Goal: Task Accomplishment & Management: Manage account settings

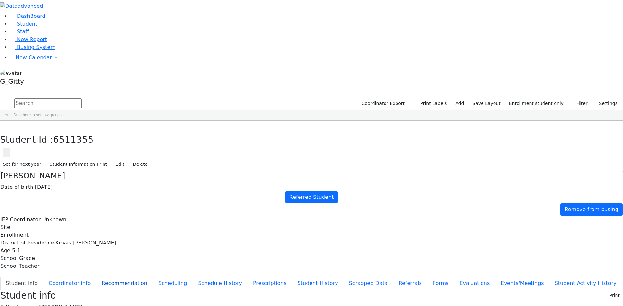
scroll to position [48, 0]
click at [34, 50] on span "Busing System" at bounding box center [36, 47] width 39 height 6
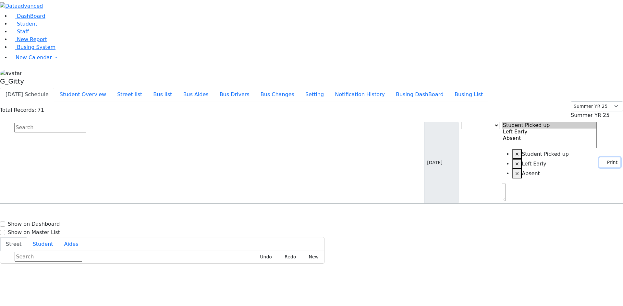
click at [599, 158] on button "Print" at bounding box center [609, 163] width 21 height 10
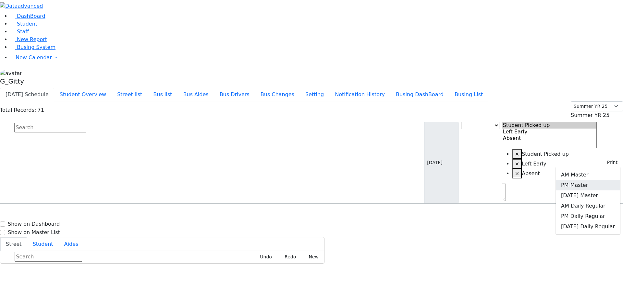
click at [595, 180] on link "PM Master" at bounding box center [587, 185] width 64 height 10
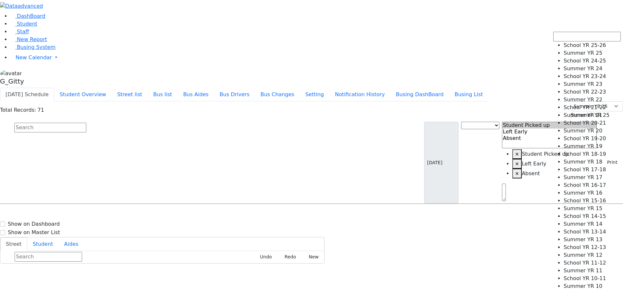
click at [572, 112] on span "Summer YR 25" at bounding box center [589, 115] width 39 height 6
select select "210"
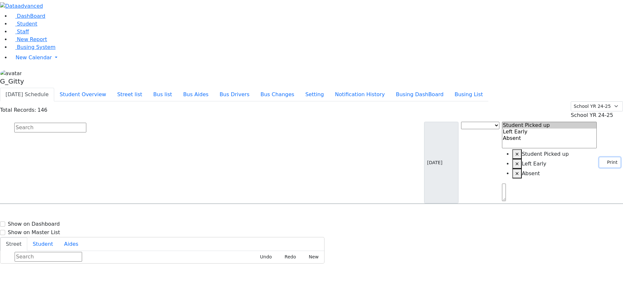
click at [599, 158] on button "Print" at bounding box center [609, 163] width 21 height 10
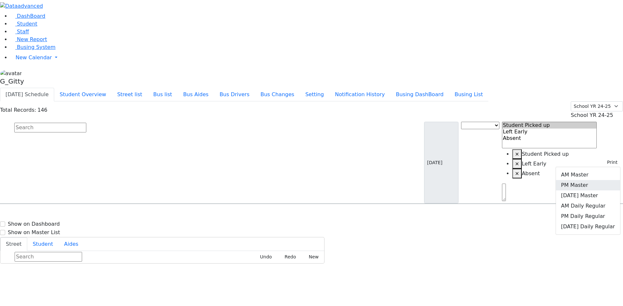
click at [579, 180] on link "PM Master" at bounding box center [587, 185] width 64 height 10
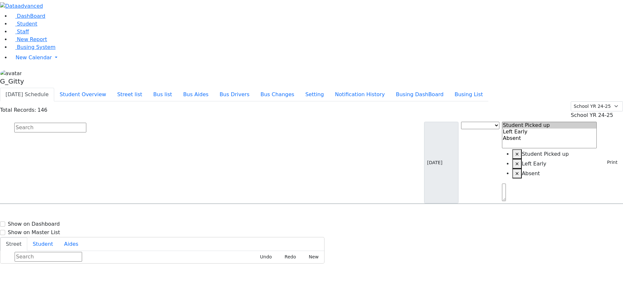
click at [86, 123] on input "text" at bounding box center [50, 128] width 72 height 10
click at [177, 88] on button "Bus list" at bounding box center [163, 95] width 30 height 14
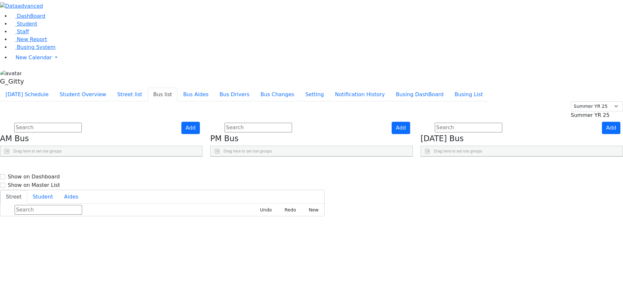
scroll to position [100, 0]
click at [602, 112] on span "Summer YR 25" at bounding box center [589, 115] width 39 height 6
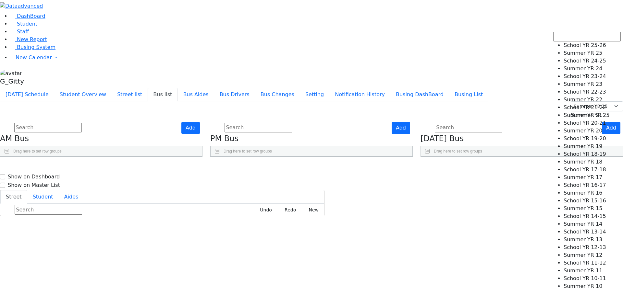
select select "210"
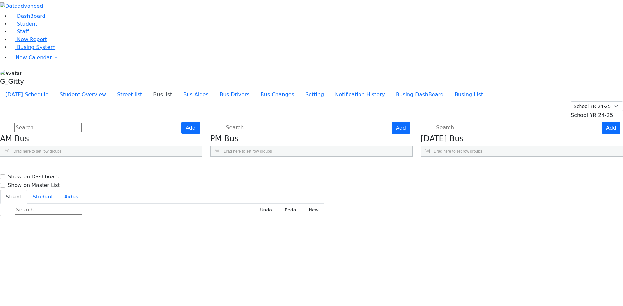
scroll to position [149, 0]
drag, startPoint x: 412, startPoint y: 293, endPoint x: 413, endPoint y: 289, distance: 5.0
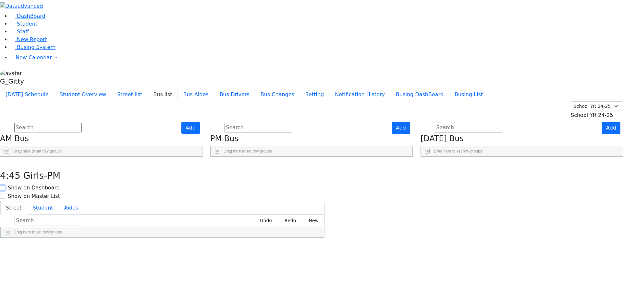
click at [5, 185] on input "Show on Dashboard" at bounding box center [2, 187] width 5 height 5
checkbox input "true"
click at [5, 194] on input "Show on Master List" at bounding box center [2, 196] width 5 height 5
checkbox input "true"
click at [9, 157] on button "button" at bounding box center [4, 164] width 9 height 14
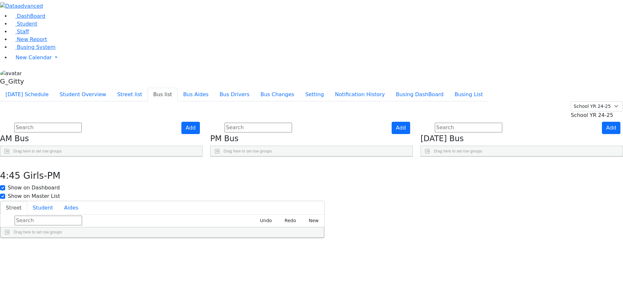
click at [416, 157] on div "Add PM Bus Drag here to set row groups Drag here to set column labels BusNumber" at bounding box center [311, 139] width 210 height 35
click at [17, 50] on span "Busing System" at bounding box center [36, 47] width 39 height 6
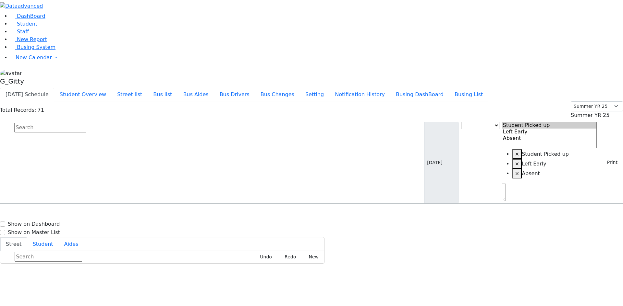
click at [86, 123] on input "text" at bounding box center [50, 128] width 72 height 10
type input "drummer"
drag, startPoint x: 220, startPoint y: 35, endPoint x: 220, endPoint y: 40, distance: 4.2
click at [86, 123] on input "drummer" at bounding box center [50, 128] width 72 height 10
click at [180, 215] on div "6 Leipnik Way #201" at bounding box center [135, 223] width 90 height 16
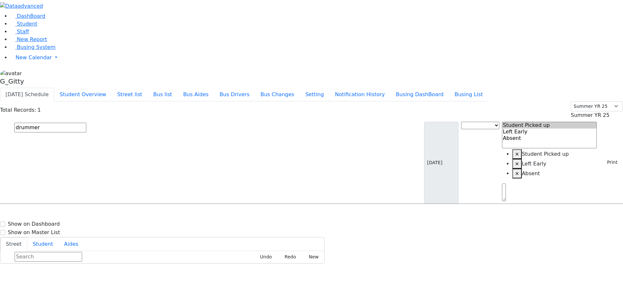
select select
drag, startPoint x: 604, startPoint y: 294, endPoint x: 595, endPoint y: 287, distance: 11.6
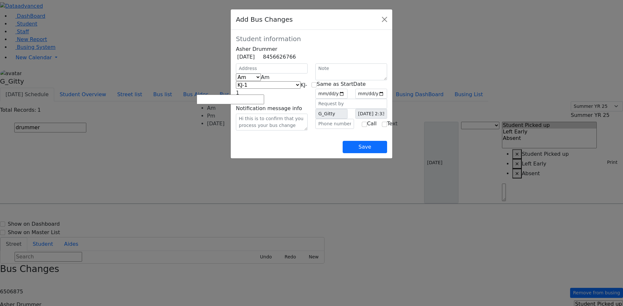
click at [261, 80] on span "Am" at bounding box center [265, 77] width 9 height 6
select select "2"
click at [250, 96] on span "KJ-8" at bounding box center [271, 89] width 71 height 14
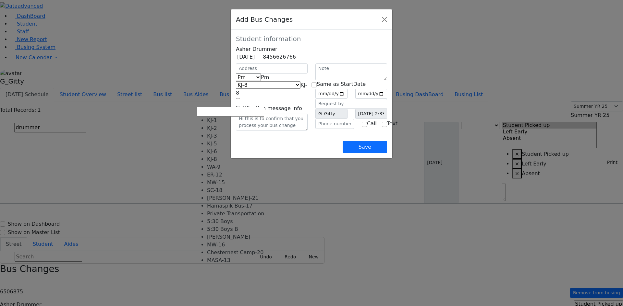
select select "282"
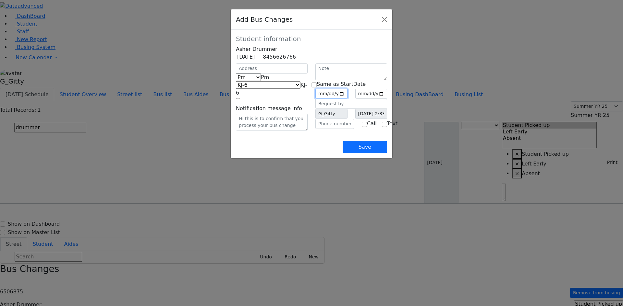
click at [347, 99] on input "date" at bounding box center [331, 94] width 32 height 10
type input "2025-08-12"
click at [387, 99] on input "date" at bounding box center [371, 94] width 32 height 10
drag, startPoint x: 419, startPoint y: 103, endPoint x: 421, endPoint y: 108, distance: 5.5
click at [387, 99] on input "date" at bounding box center [371, 94] width 32 height 10
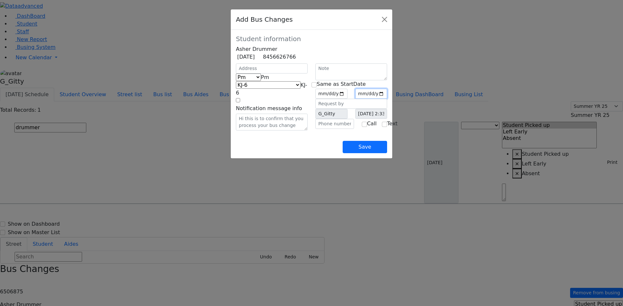
type input "2025-08-12"
click at [357, 153] on div "Save" at bounding box center [311, 142] width 151 height 23
drag, startPoint x: 400, startPoint y: 165, endPoint x: 405, endPoint y: 163, distance: 4.9
click at [387, 153] on button "Save" at bounding box center [364, 147] width 44 height 12
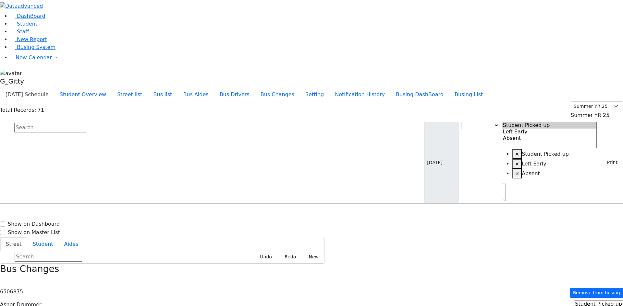
click at [86, 123] on input "text" at bounding box center [50, 128] width 72 height 10
type input "berk"
click at [269, 223] on span "3477431342" at bounding box center [255, 226] width 29 height 6
select select
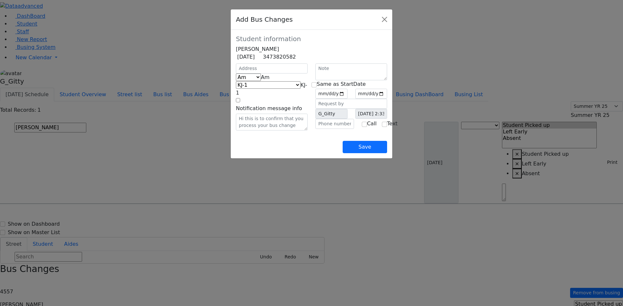
click at [261, 80] on span "Am" at bounding box center [265, 77] width 9 height 6
select select "2"
click at [236, 96] on span "KJ-8" at bounding box center [271, 89] width 71 height 14
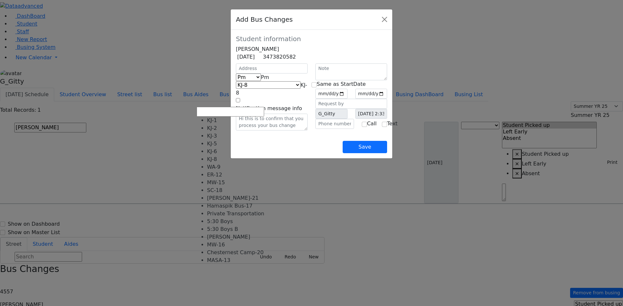
select select "282"
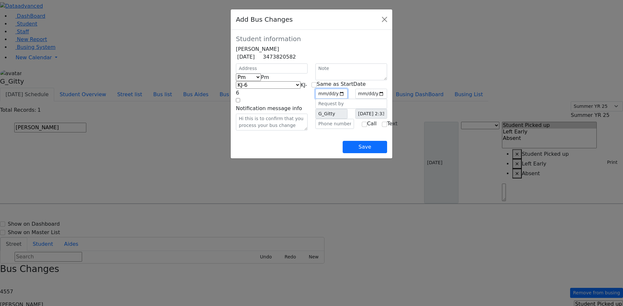
click at [347, 99] on input "date" at bounding box center [331, 94] width 32 height 10
type input "2025-08-11"
click at [387, 99] on input "date" at bounding box center [371, 94] width 32 height 10
type input "2025-08-11"
click at [352, 153] on div "Save" at bounding box center [311, 142] width 151 height 23
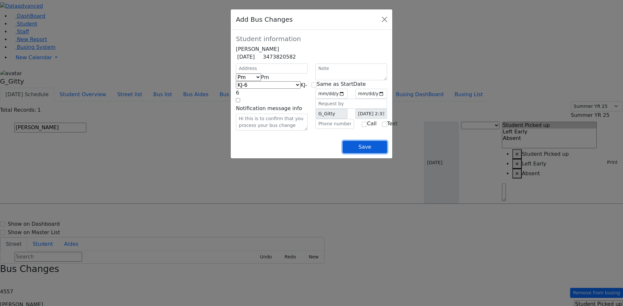
click at [387, 153] on button "Save" at bounding box center [364, 147] width 44 height 12
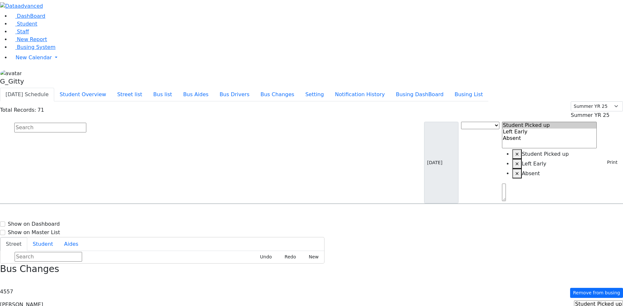
click at [86, 123] on input "text" at bounding box center [50, 128] width 72 height 10
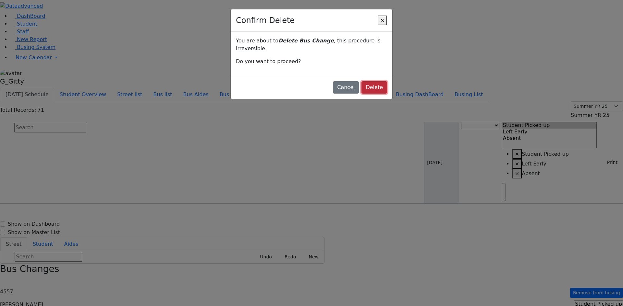
click at [370, 81] on button "Delete" at bounding box center [374, 87] width 26 height 12
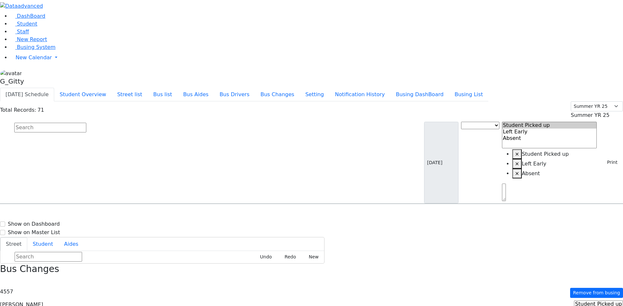
click at [4, 280] on icon "button" at bounding box center [2, 282] width 4 height 4
click at [86, 123] on input "text" at bounding box center [50, 128] width 72 height 10
type input "berko"
click at [52, 223] on span "8457820723" at bounding box center [37, 226] width 30 height 6
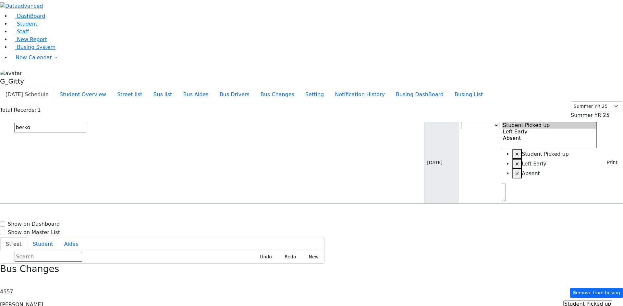
select select "1"
click at [86, 123] on input "text" at bounding box center [50, 128] width 72 height 10
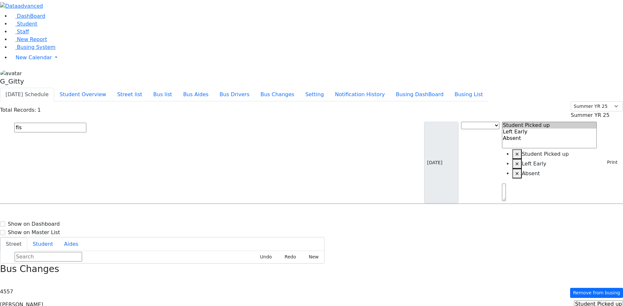
type input "fis"
drag, startPoint x: 176, startPoint y: 65, endPoint x: 218, endPoint y: 67, distance: 42.2
click at [177, 215] on div "86 Forest Rd. #004" at bounding box center [135, 223] width 90 height 16
select select
click at [86, 123] on input "fis" at bounding box center [50, 128] width 72 height 10
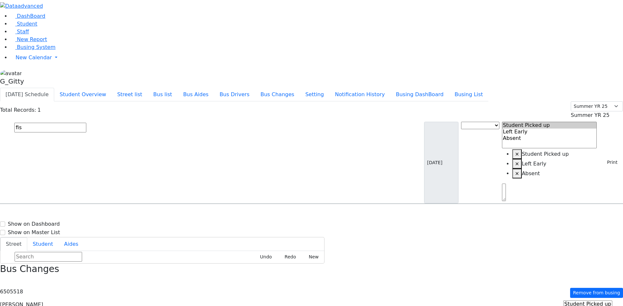
click at [86, 123] on input "fis" at bounding box center [50, 128] width 72 height 10
type input "sura"
click at [180, 215] on div "24 Haller Crescent" at bounding box center [135, 223] width 90 height 16
select select "1"
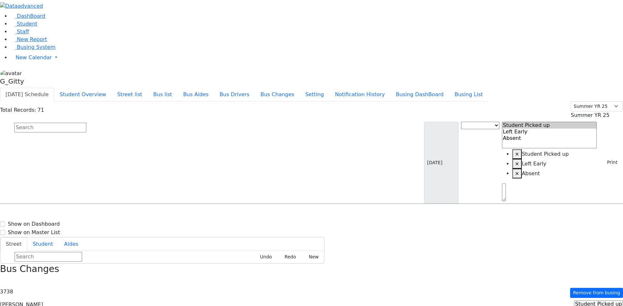
click at [86, 123] on input "text" at bounding box center [50, 128] width 72 height 10
type input "kraus"
click at [241, 214] on h6 "KJ-6" at bounding box center [213, 217] width 54 height 6
select select "1"
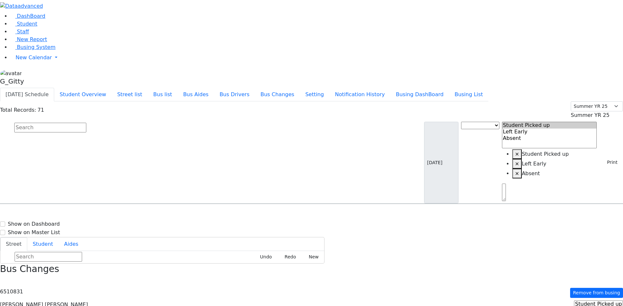
click at [86, 123] on input "text" at bounding box center [50, 128] width 72 height 10
type input "katina"
click at [312, 214] on div "KJ-2 19 Hayes Ct. #203 - 8457837922" at bounding box center [249, 223] width 126 height 18
select select "2"
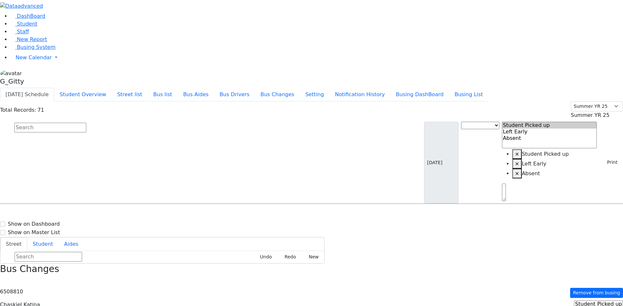
click at [4, 280] on icon "button" at bounding box center [2, 282] width 4 height 4
drag, startPoint x: 602, startPoint y: 45, endPoint x: 603, endPoint y: 49, distance: 3.9
click at [602, 158] on button "Print" at bounding box center [609, 163] width 21 height 10
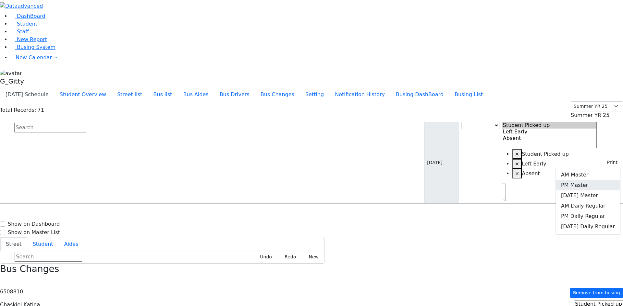
click at [599, 180] on link "PM Master" at bounding box center [587, 185] width 64 height 10
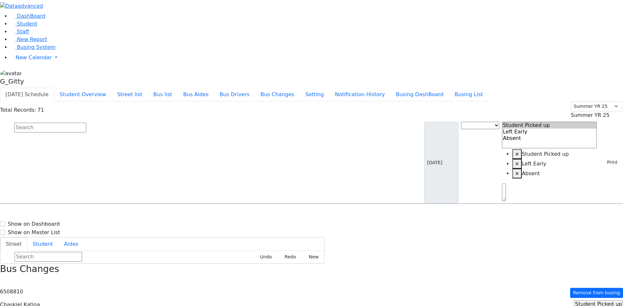
click at [288, 207] on span "PM Bus" at bounding box center [280, 209] width 14 height 5
click at [86, 123] on input "text" at bounding box center [50, 128] width 72 height 10
click at [602, 158] on button "Print" at bounding box center [609, 163] width 21 height 10
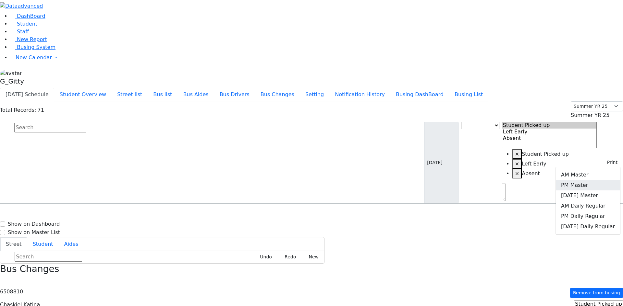
click at [587, 180] on link "PM Master" at bounding box center [587, 185] width 64 height 10
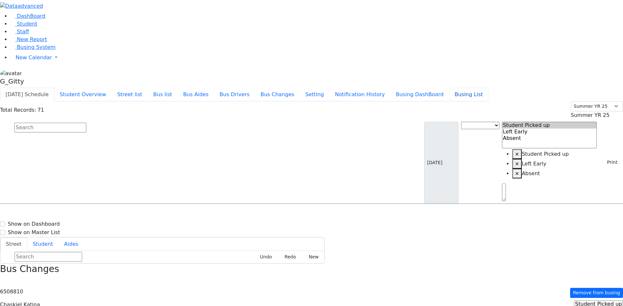
click at [478, 88] on button "Busing List" at bounding box center [468, 95] width 39 height 14
click at [26, 35] on link "Staff" at bounding box center [19, 32] width 18 height 6
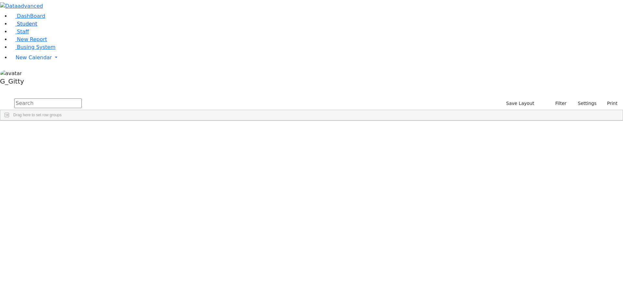
click at [37, 27] on link "Student" at bounding box center [23, 24] width 27 height 6
click at [82, 99] on input "text" at bounding box center [47, 104] width 67 height 10
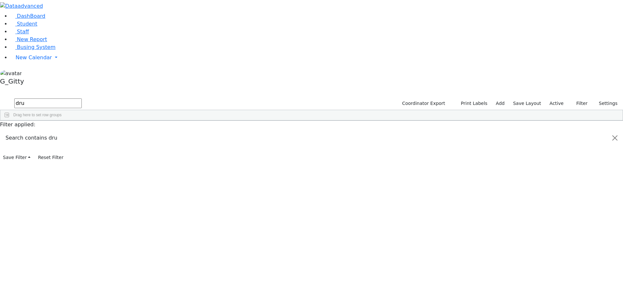
type input "dru"
click at [41, 131] on div "6506875" at bounding box center [20, 135] width 41 height 9
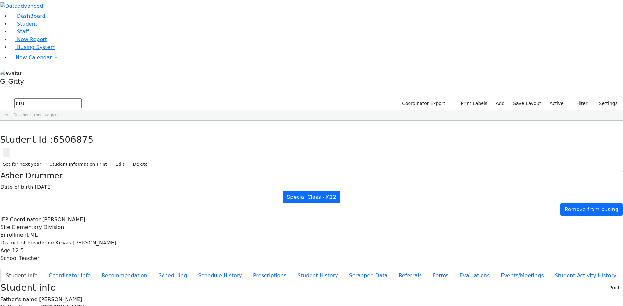
scroll to position [4, 0]
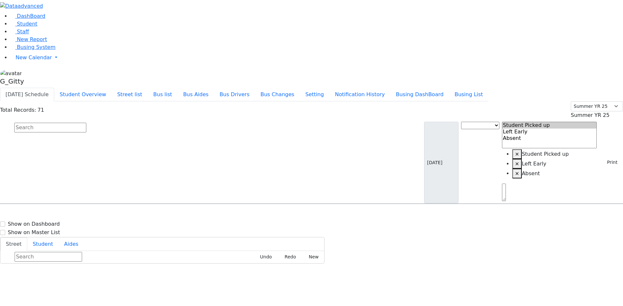
click at [332, 5] on div "DashBoard Student Staff New Report Busing System" at bounding box center [311, 132] width 623 height 264
click at [332, 88] on button "Busing List" at bounding box center [468, 95] width 39 height 14
click at [26, 51] on li "Busing System" at bounding box center [316, 47] width 612 height 8
click at [27, 64] on link "New Calendar" at bounding box center [316, 57] width 612 height 13
click at [31, 74] on span "Calendar" at bounding box center [25, 70] width 23 height 6
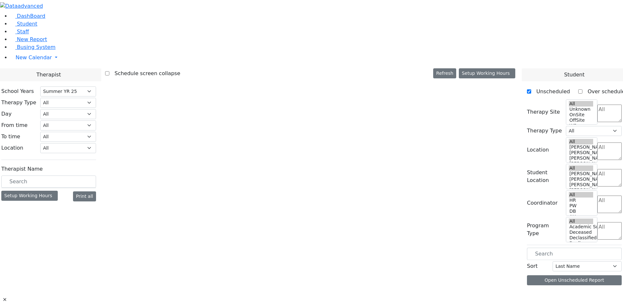
select select "211"
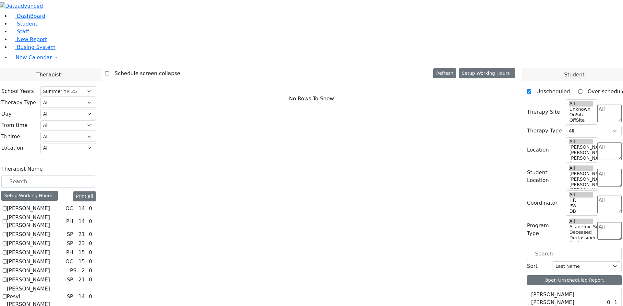
click at [50, 205] on label "[PERSON_NAME]" at bounding box center [28, 209] width 43 height 8
click at [7, 207] on input "[PERSON_NAME]" at bounding box center [5, 209] width 4 height 4
checkbox input "true"
select select "1"
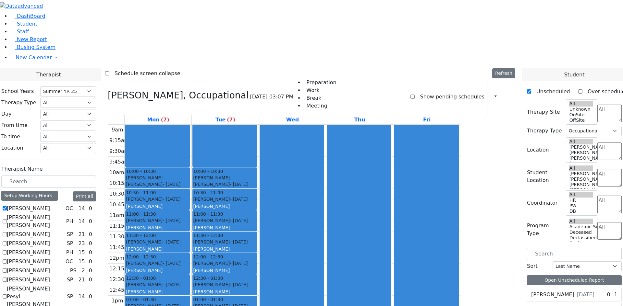
click at [50, 205] on label "[PERSON_NAME]" at bounding box center [28, 209] width 43 height 8
click at [7, 207] on input "Abramczyk ZC" at bounding box center [5, 209] width 4 height 4
checkbox input "false"
select select
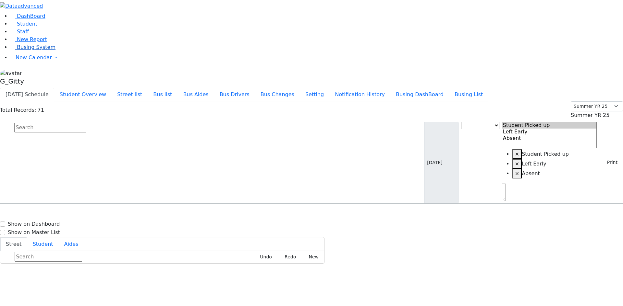
click at [33, 50] on link "Busing System" at bounding box center [32, 47] width 45 height 6
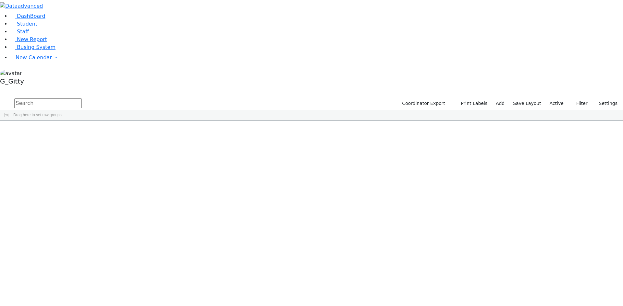
click at [82, 99] on input "text" at bounding box center [47, 104] width 67 height 10
click at [27, 50] on span "Busing System" at bounding box center [36, 47] width 39 height 6
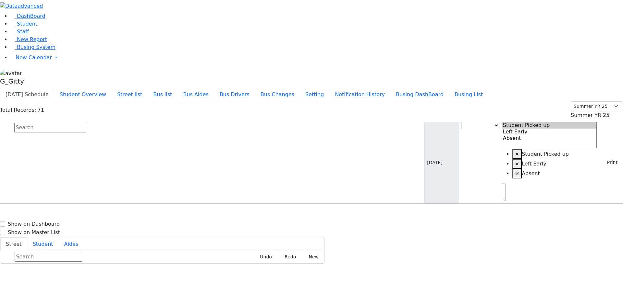
click at [86, 123] on input "text" at bounding box center [50, 128] width 72 height 10
click at [435, 5] on div "DashBoard Student Staff New Report Busing System" at bounding box center [311, 132] width 623 height 264
click at [435, 88] on button "Busing DashBoard" at bounding box center [419, 95] width 59 height 14
click at [479, 88] on button "Busing List" at bounding box center [468, 95] width 39 height 14
